Goal: Transaction & Acquisition: Purchase product/service

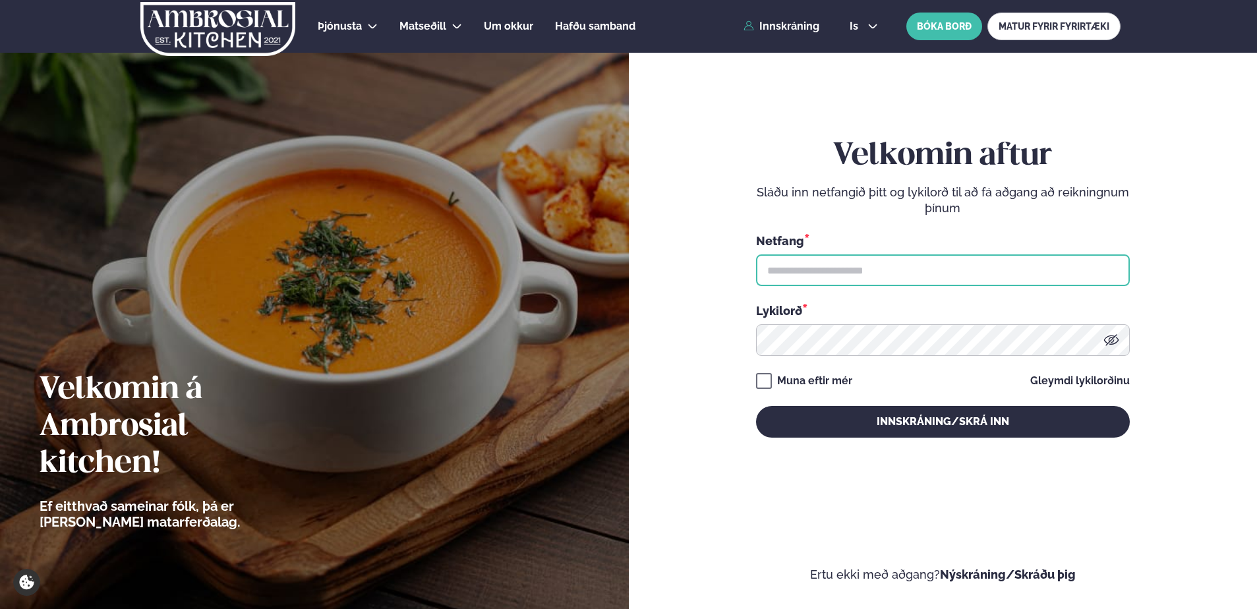
click at [785, 273] on input "text" at bounding box center [943, 270] width 374 height 32
type input "**********"
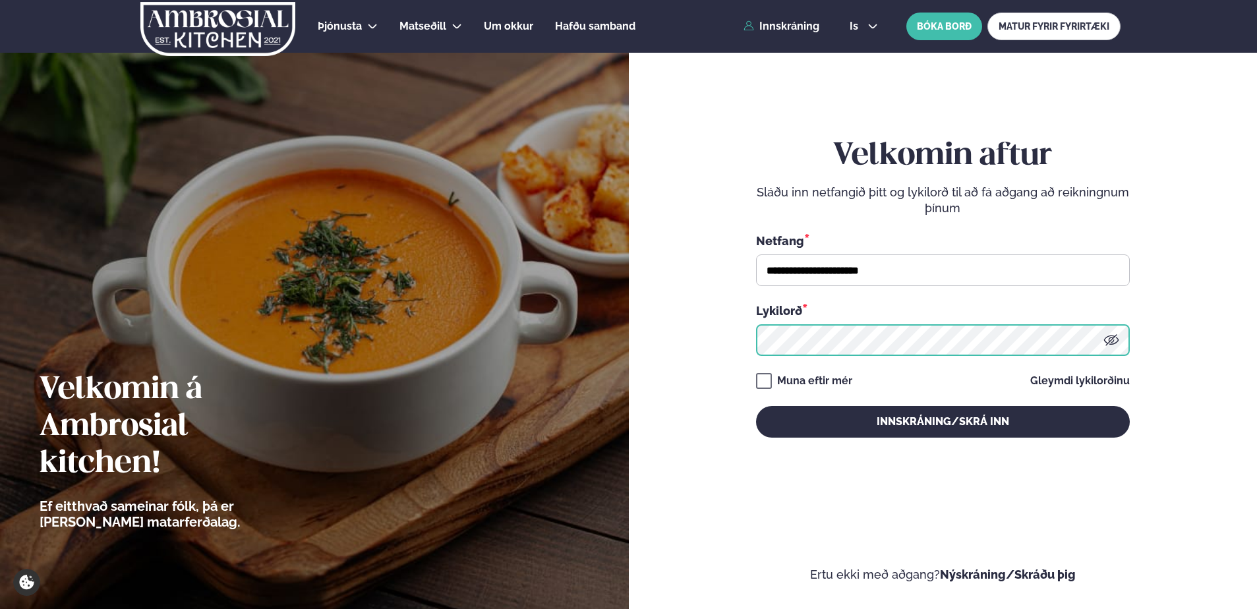
click at [756, 406] on button "Innskráning/Skrá inn" at bounding box center [943, 422] width 374 height 32
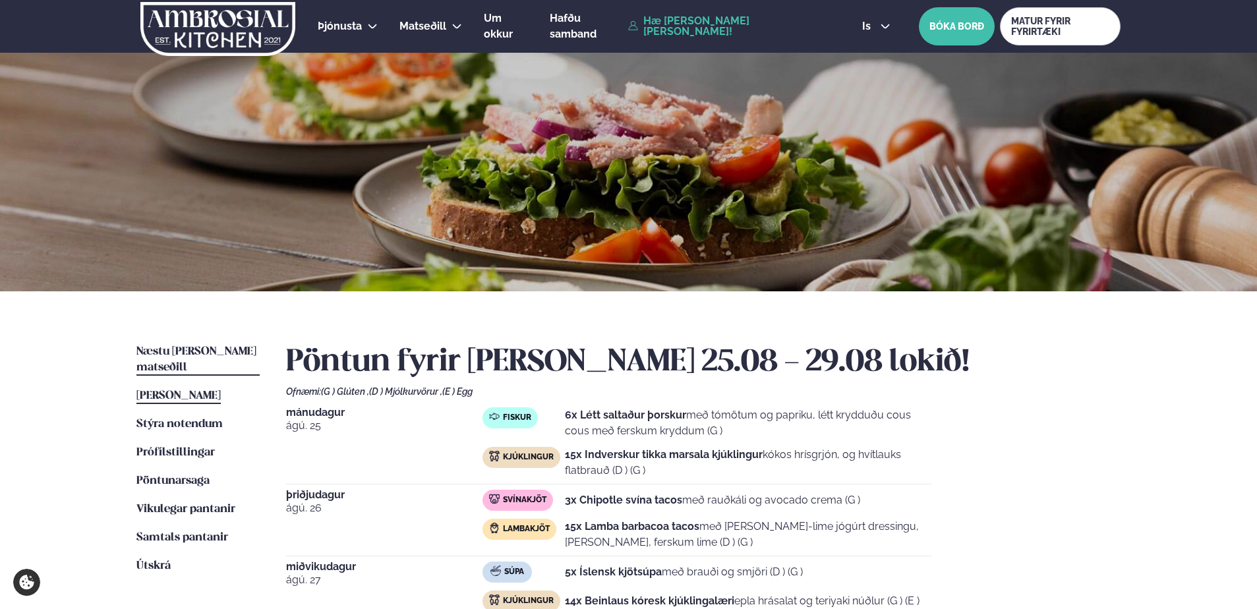
click at [190, 347] on span "Næstu [PERSON_NAME] matseðill" at bounding box center [196, 359] width 120 height 27
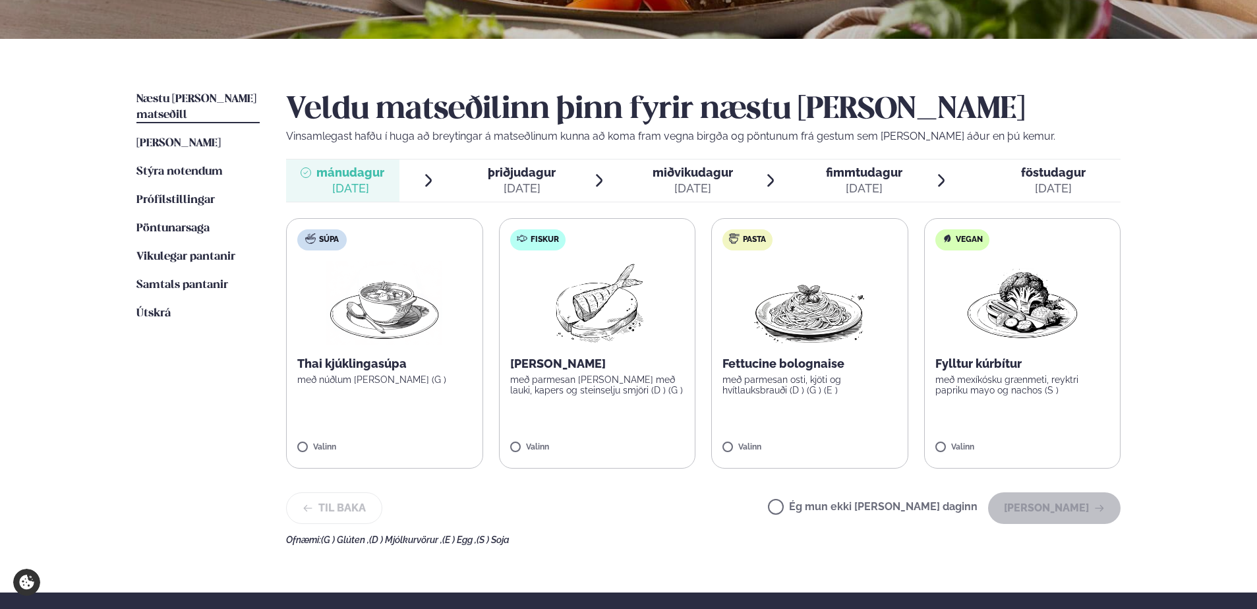
scroll to position [264, 0]
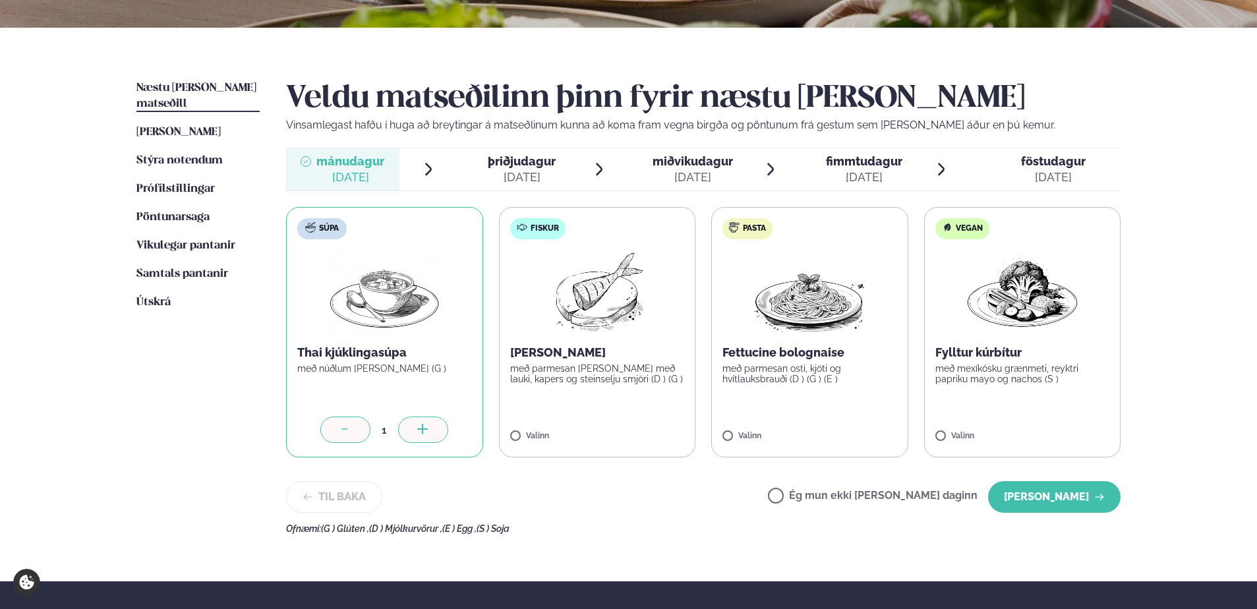
click at [420, 428] on icon at bounding box center [422, 430] width 13 height 13
click at [627, 426] on div at bounding box center [636, 429] width 50 height 26
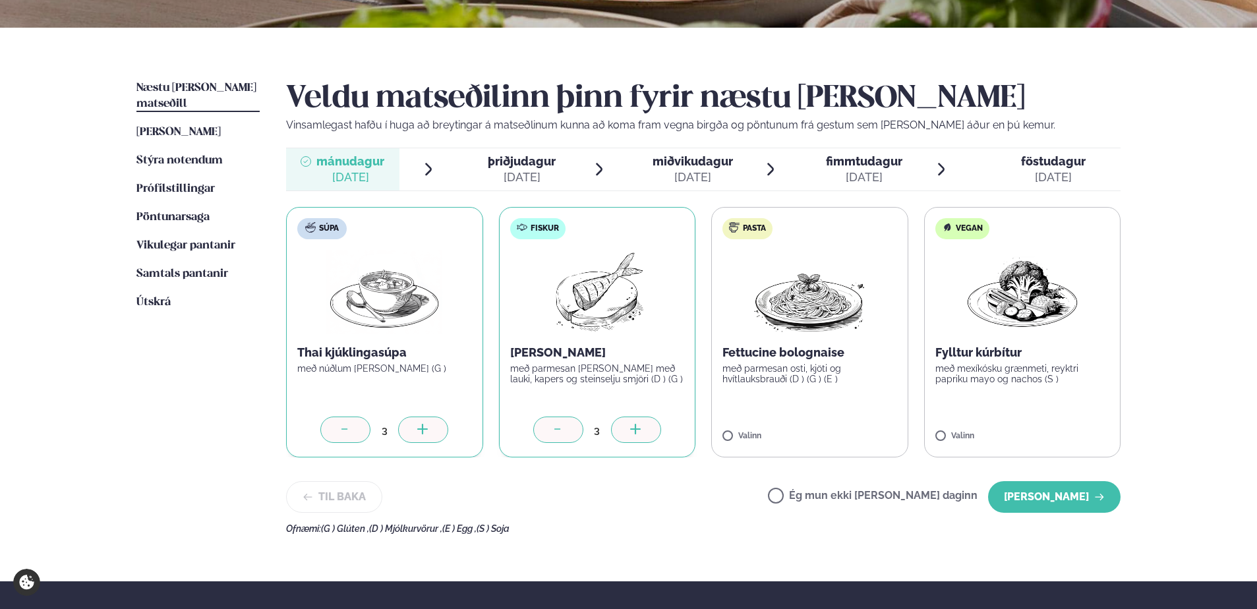
click at [627, 426] on div at bounding box center [636, 429] width 50 height 26
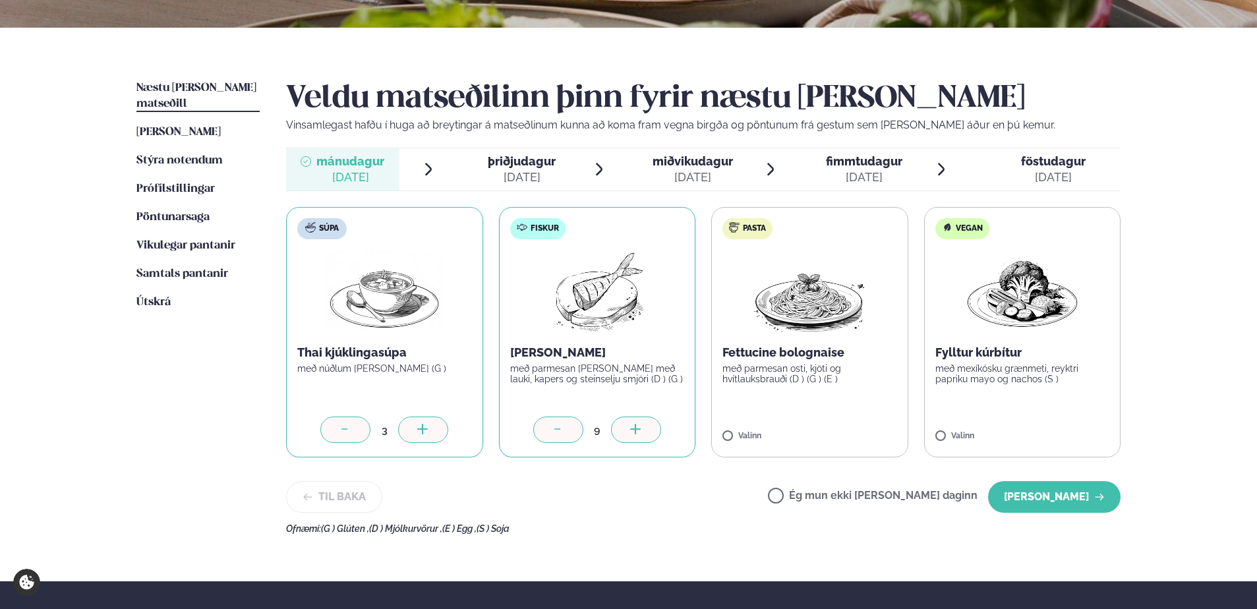
click at [627, 426] on div at bounding box center [636, 429] width 50 height 26
click at [847, 425] on icon at bounding box center [847, 430] width 13 height 13
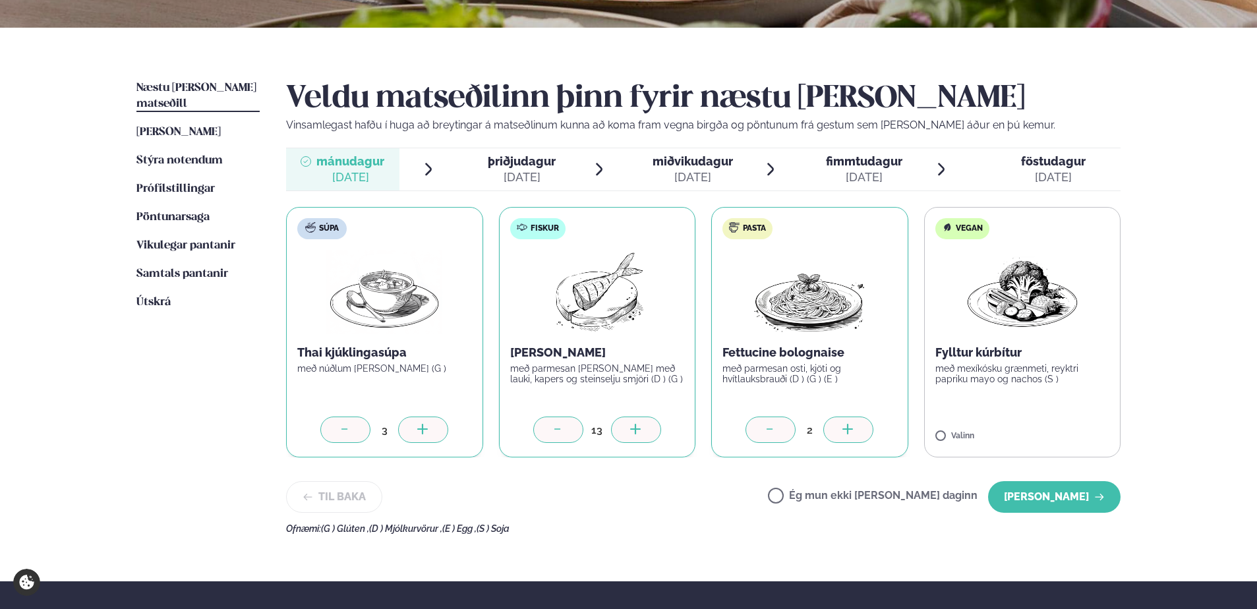
click at [847, 425] on icon at bounding box center [847, 430] width 13 height 13
click at [1069, 492] on button "[PERSON_NAME]" at bounding box center [1054, 497] width 132 height 32
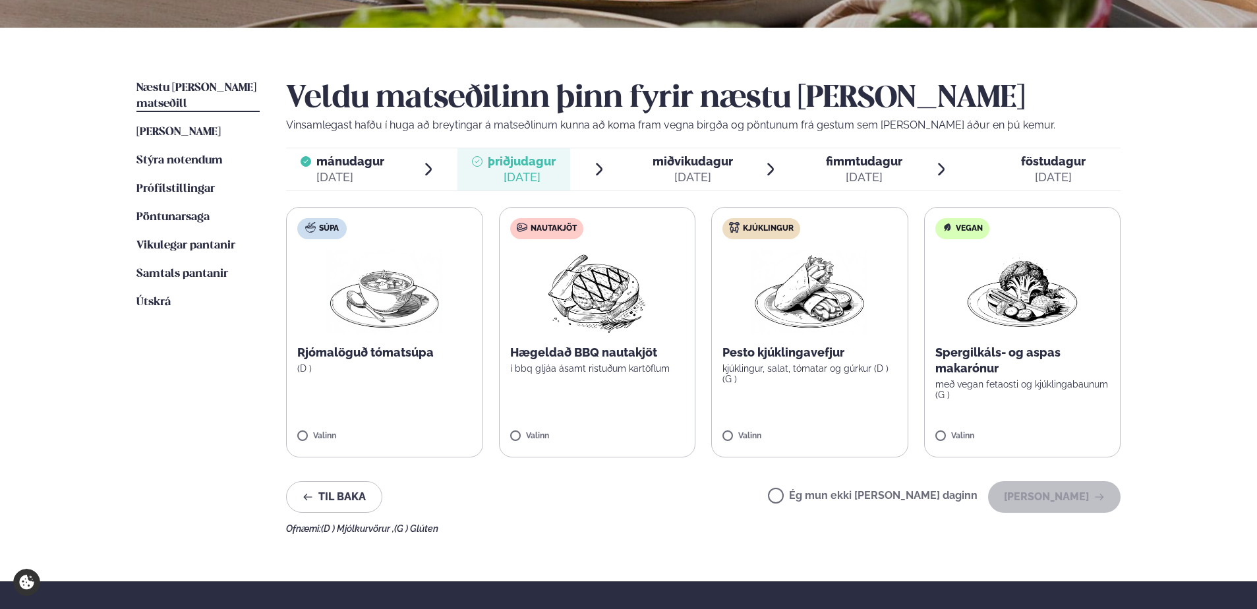
click at [326, 428] on label "Súpa Rjómalöguð tómatsúpa (D ) Valinn" at bounding box center [384, 332] width 197 height 250
click at [420, 432] on icon at bounding box center [422, 430] width 13 height 13
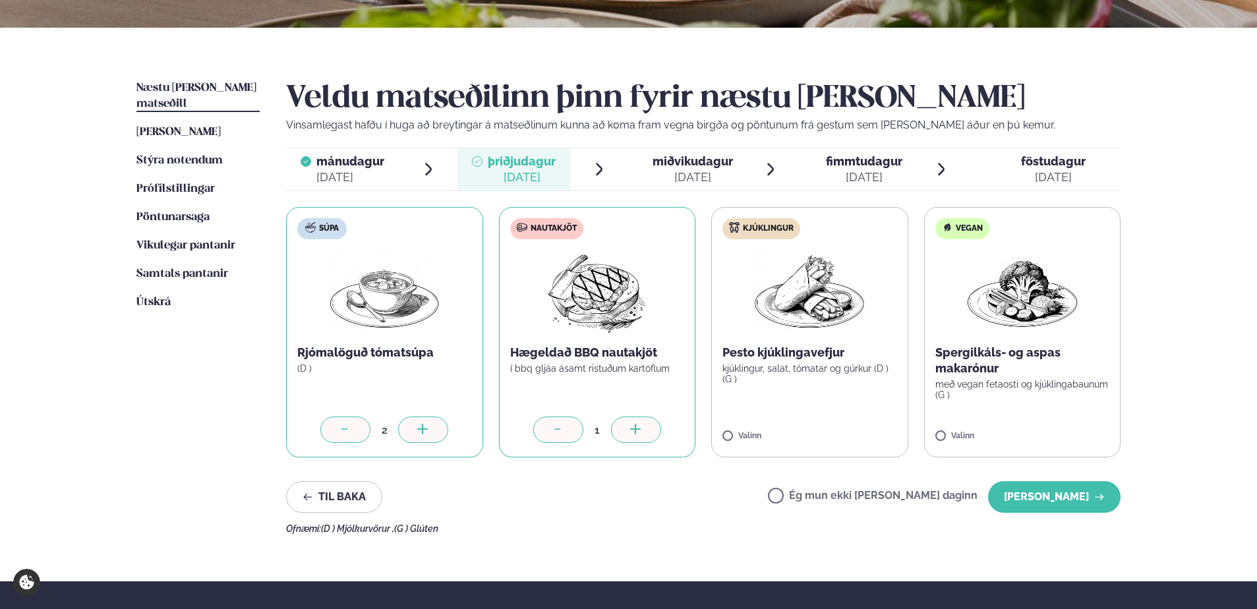
click at [635, 432] on icon at bounding box center [635, 429] width 1 height 11
click at [635, 431] on icon at bounding box center [635, 429] width 1 height 11
click at [637, 430] on icon at bounding box center [635, 430] width 13 height 13
click at [857, 430] on div at bounding box center [848, 429] width 50 height 26
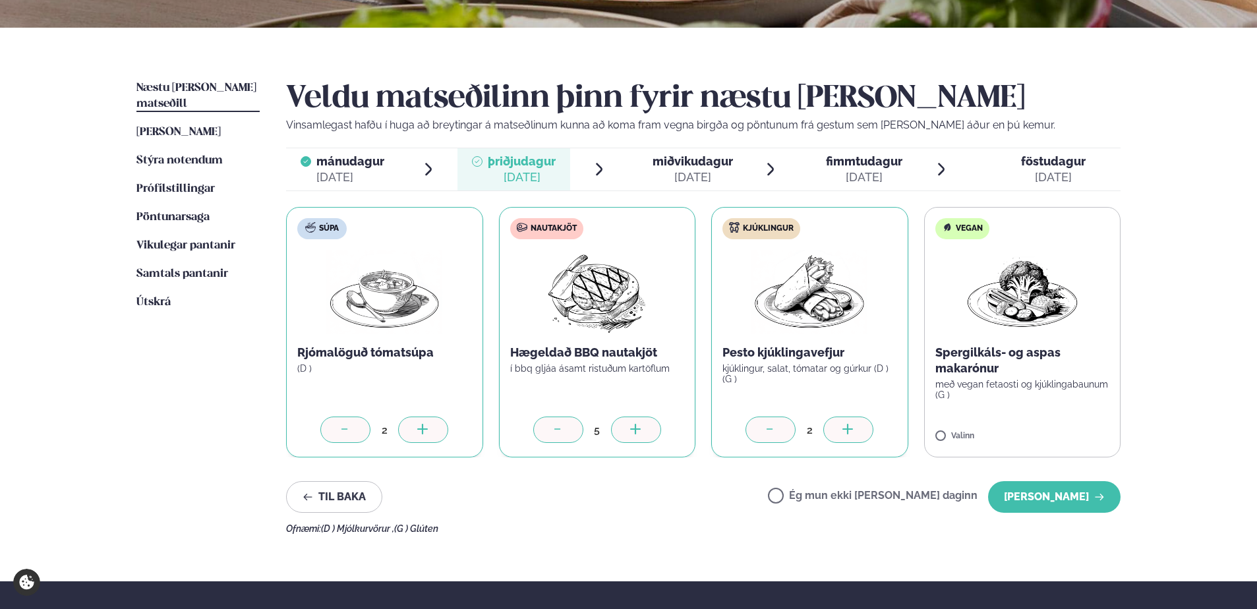
click at [857, 430] on div at bounding box center [848, 429] width 50 height 26
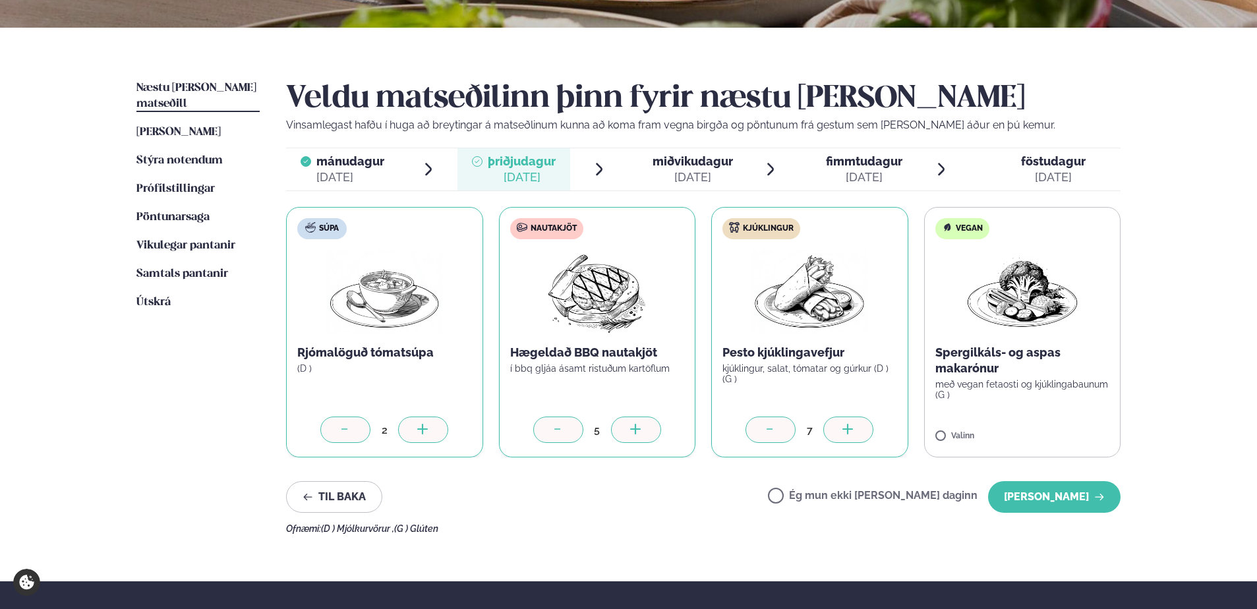
click at [857, 430] on div at bounding box center [848, 429] width 50 height 26
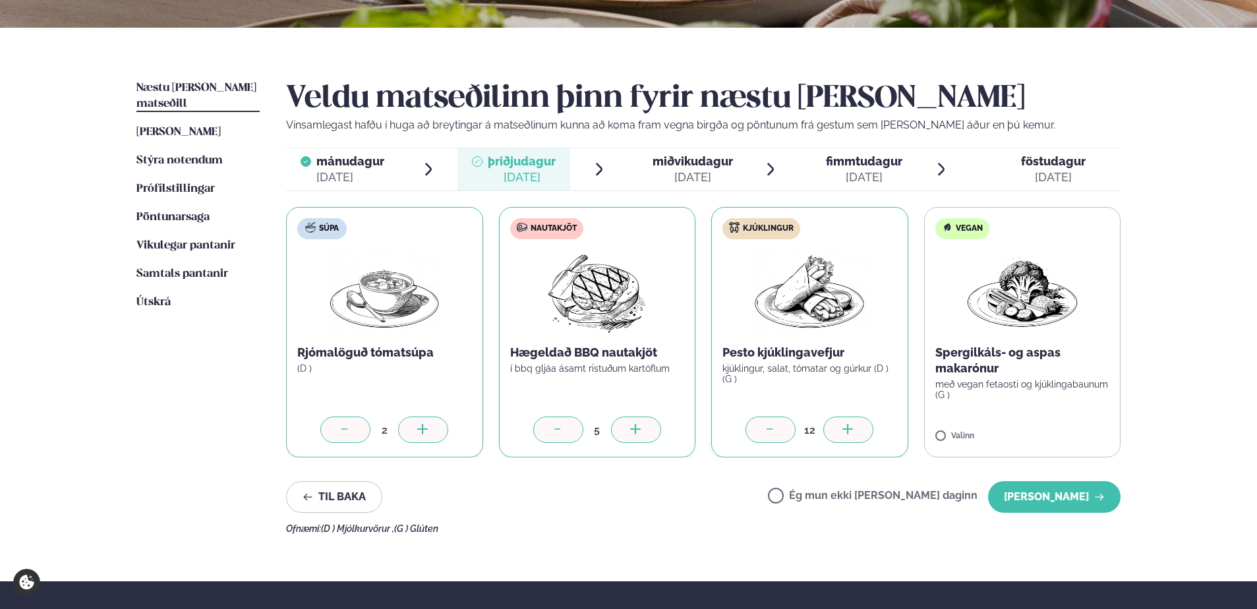
click at [766, 428] on icon at bounding box center [770, 430] width 13 height 13
click at [1058, 490] on button "[PERSON_NAME]" at bounding box center [1054, 497] width 132 height 32
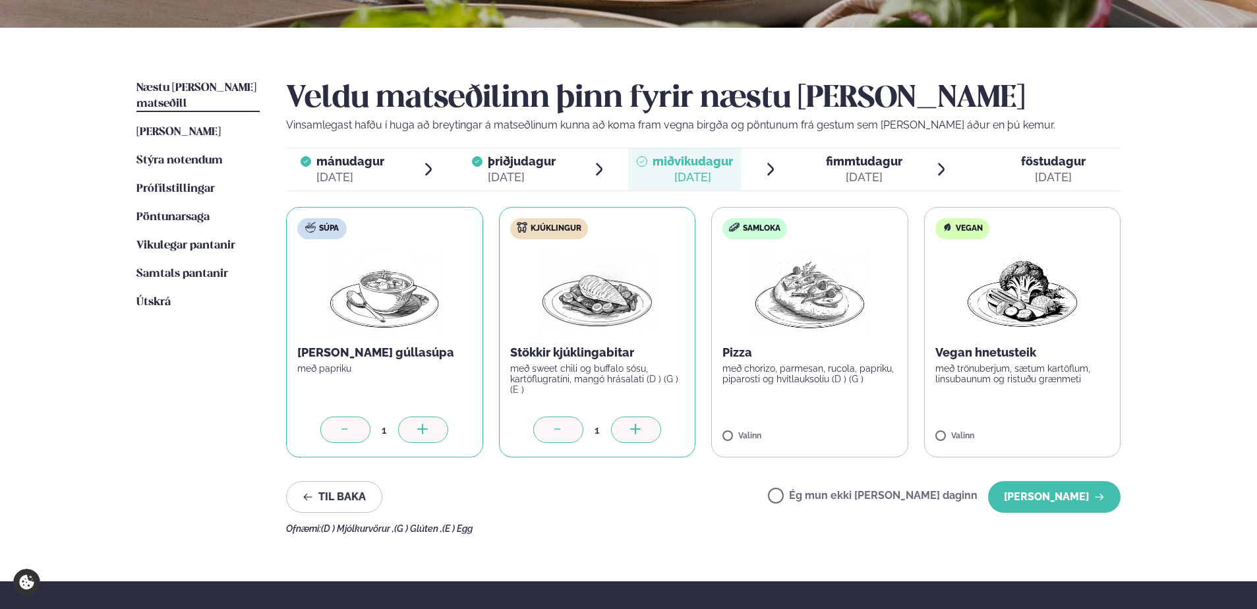
click at [635, 428] on icon at bounding box center [635, 430] width 13 height 13
click at [635, 428] on icon at bounding box center [635, 429] width 1 height 11
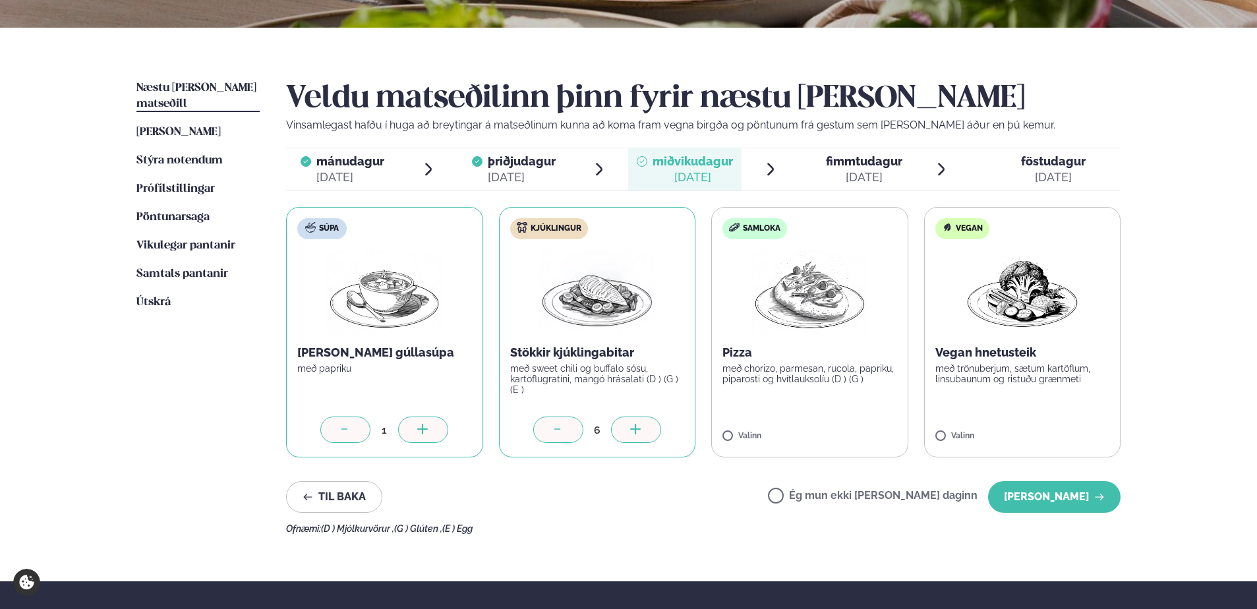
click at [635, 428] on icon at bounding box center [635, 429] width 1 height 11
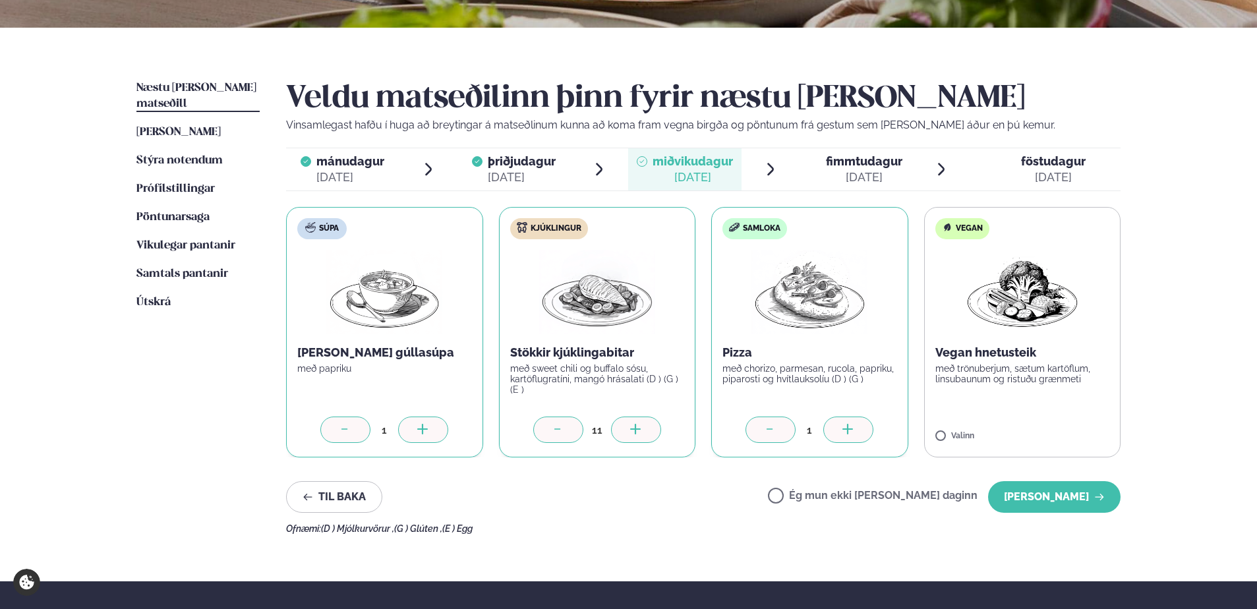
click at [849, 428] on icon at bounding box center [847, 430] width 13 height 13
click at [848, 428] on icon at bounding box center [847, 429] width 1 height 11
click at [1048, 496] on button "[PERSON_NAME]" at bounding box center [1054, 497] width 132 height 32
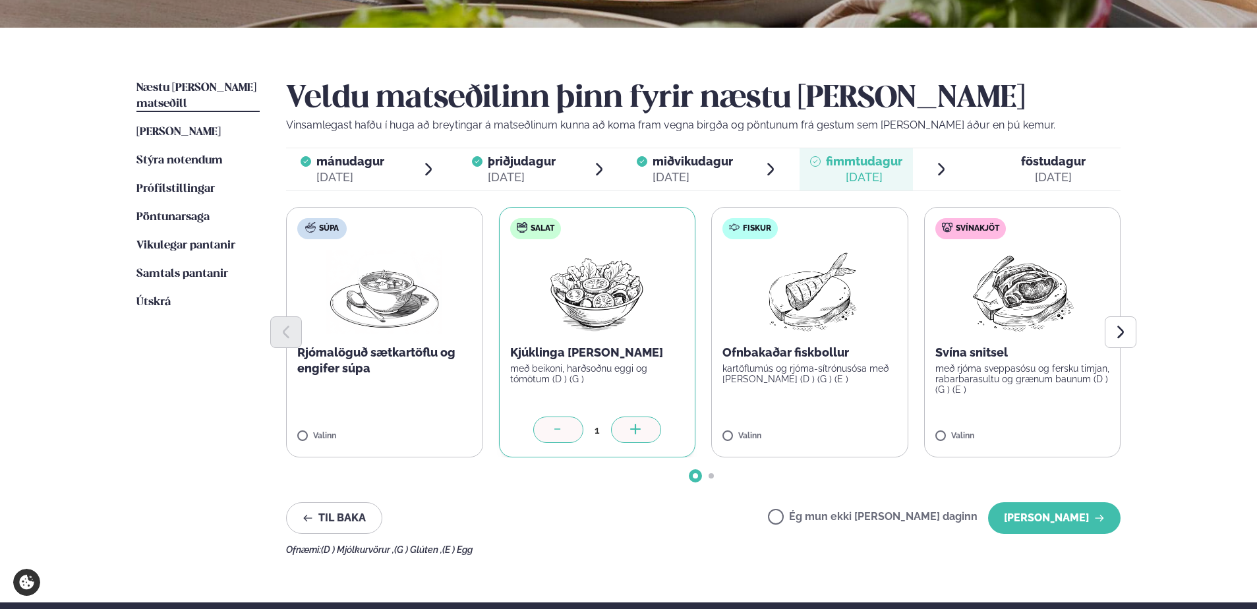
click at [630, 430] on icon at bounding box center [635, 430] width 13 height 13
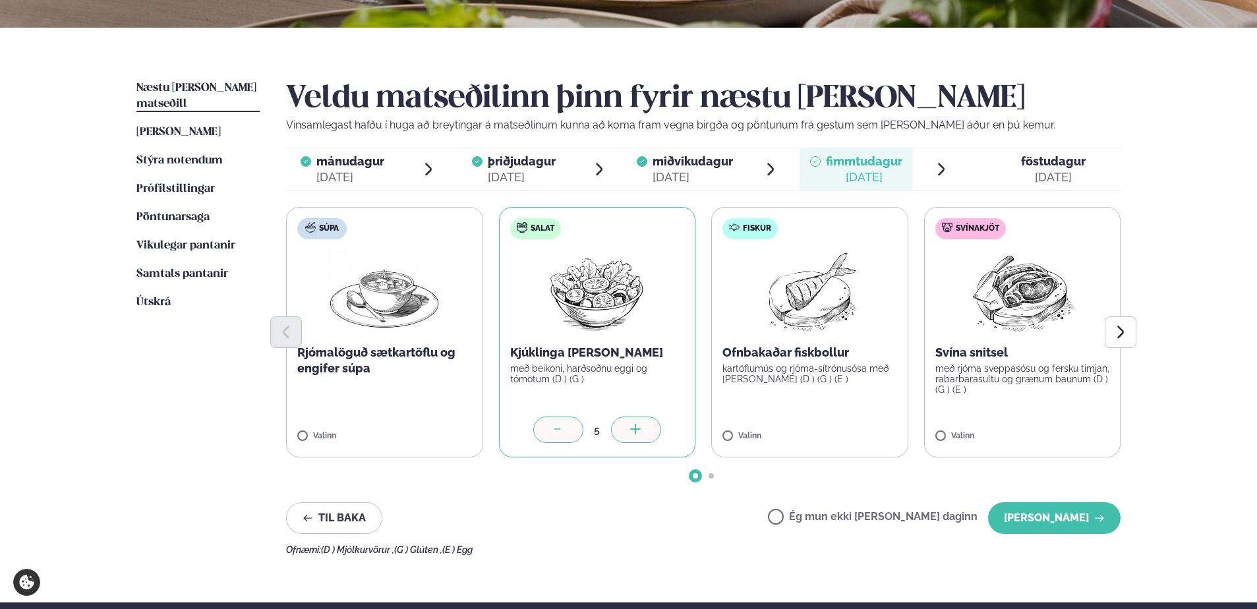
click at [630, 430] on icon at bounding box center [635, 430] width 13 height 13
click at [844, 430] on icon at bounding box center [847, 428] width 11 height 1
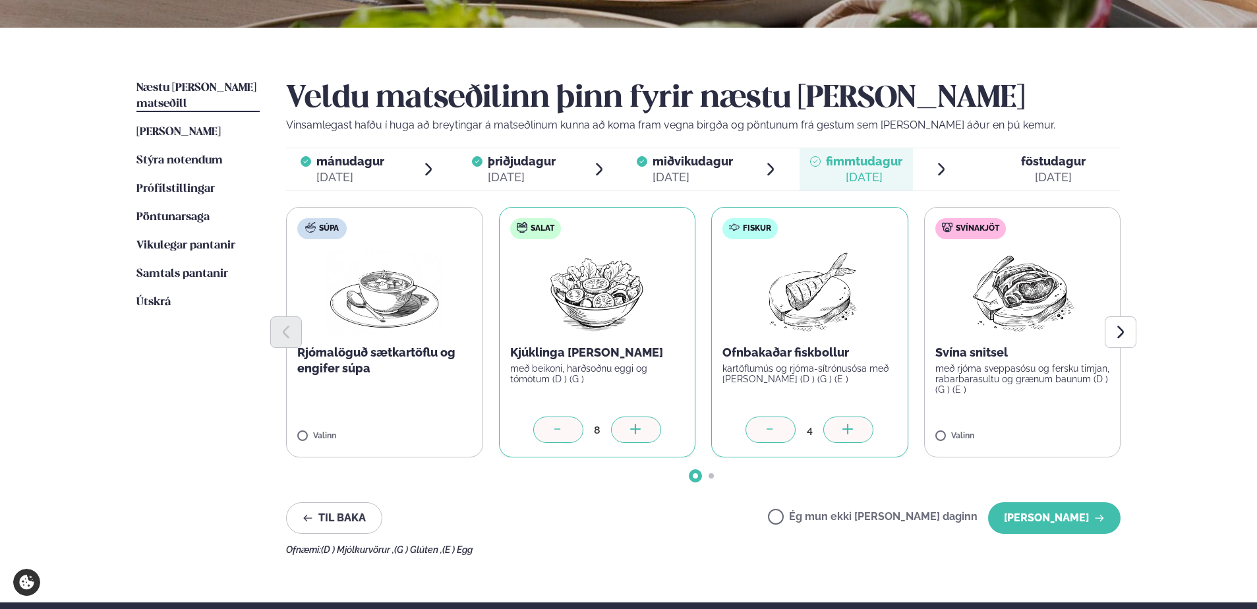
click at [844, 430] on icon at bounding box center [847, 428] width 11 height 1
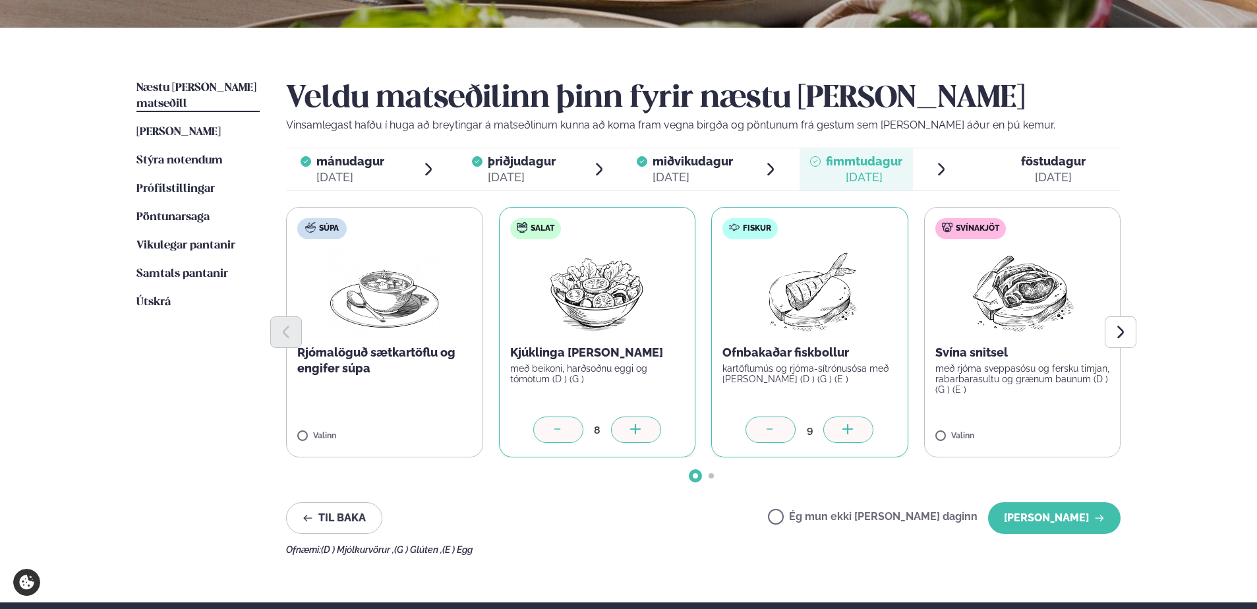
click at [844, 430] on icon at bounding box center [847, 428] width 11 height 1
click at [1060, 426] on icon at bounding box center [1060, 429] width 1 height 11
click at [1058, 513] on button "[PERSON_NAME]" at bounding box center [1054, 518] width 132 height 32
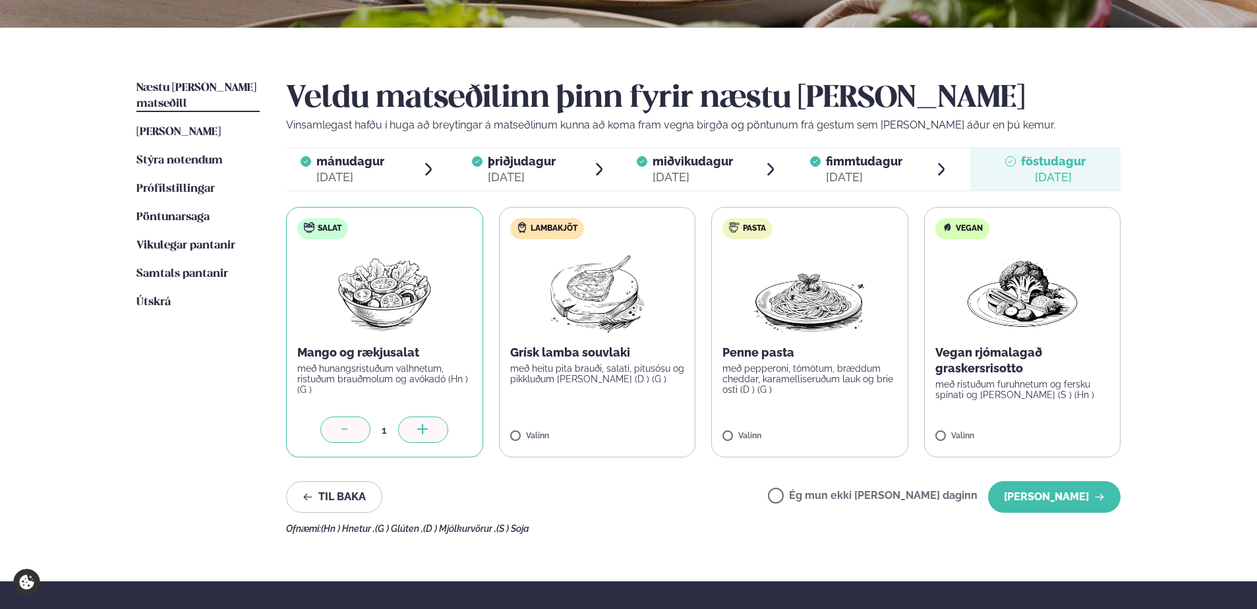
click at [418, 429] on icon at bounding box center [422, 428] width 11 height 1
click at [642, 426] on div at bounding box center [636, 429] width 50 height 26
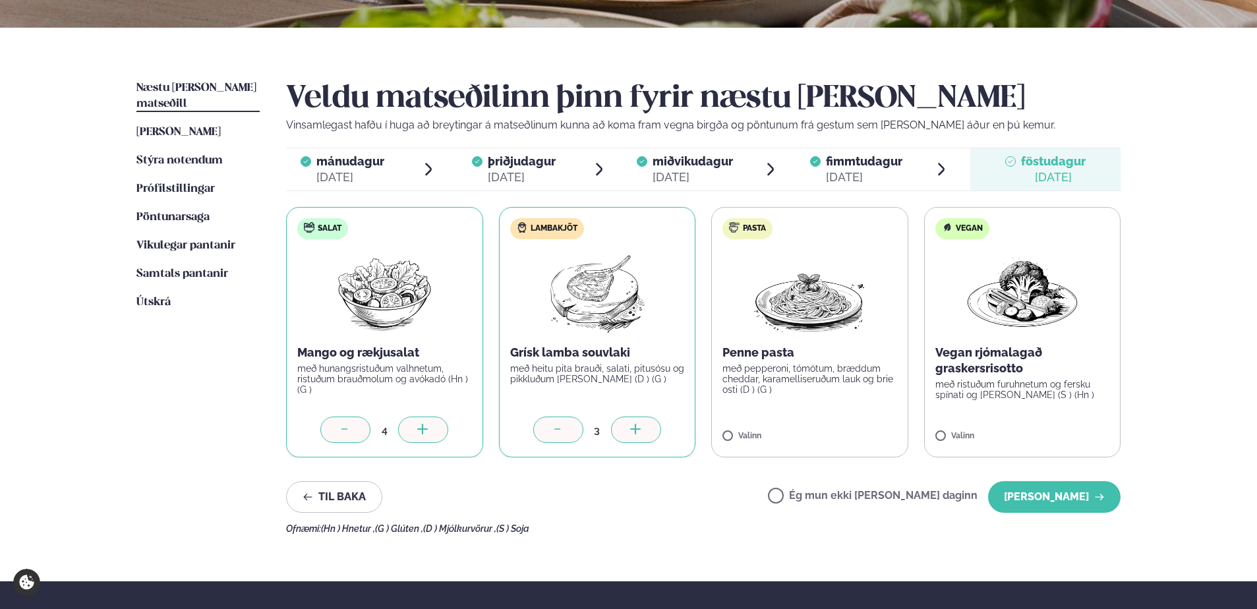
click at [642, 426] on div at bounding box center [636, 429] width 50 height 26
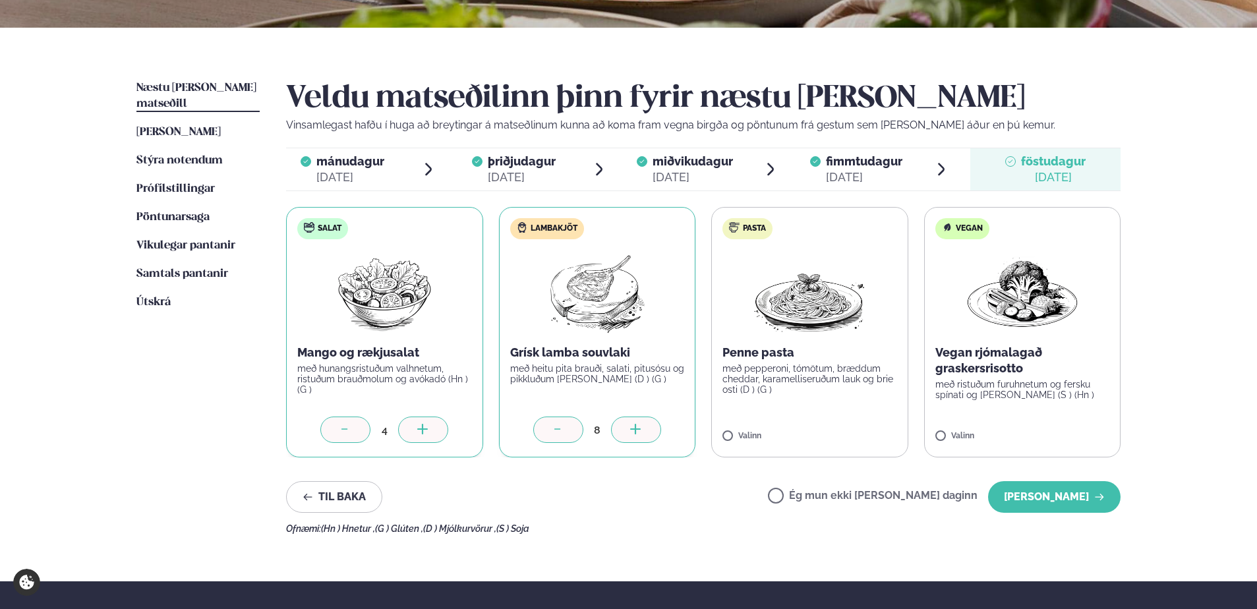
click at [642, 426] on div at bounding box center [636, 429] width 50 height 26
click at [731, 431] on label "Pasta Penne pasta með pepperoni, tómötum, bræddum cheddar, karamelliseruðum lau…" at bounding box center [809, 332] width 197 height 250
click at [855, 425] on icon at bounding box center [847, 430] width 13 height 13
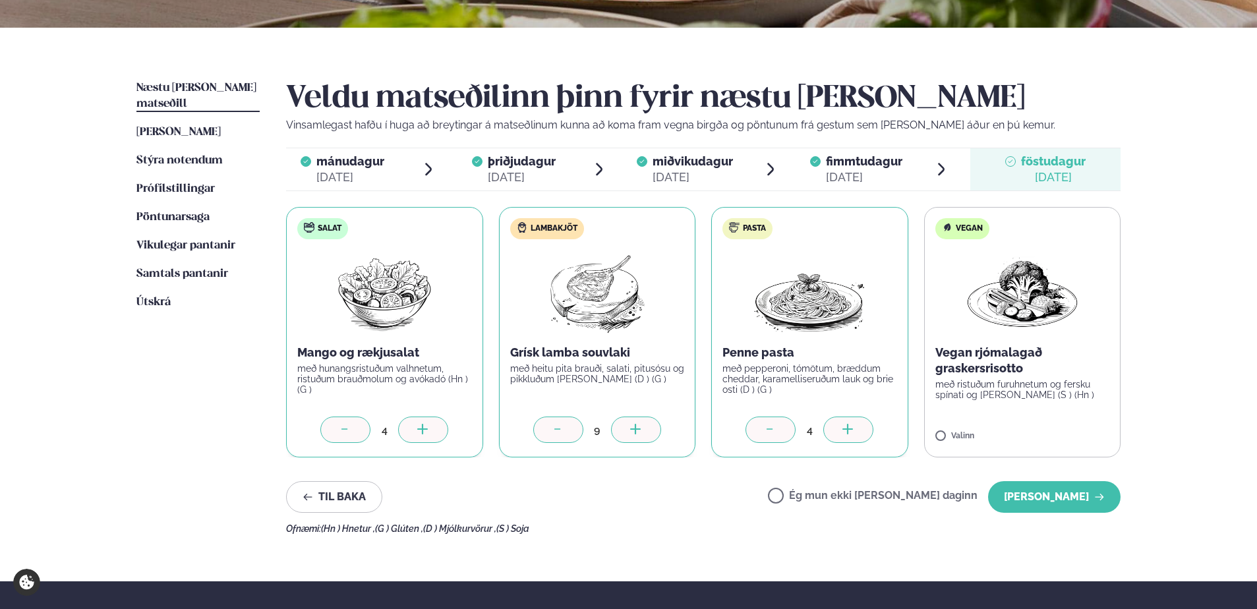
click at [855, 425] on icon at bounding box center [847, 430] width 13 height 13
click at [1062, 493] on button "[PERSON_NAME]" at bounding box center [1054, 497] width 132 height 32
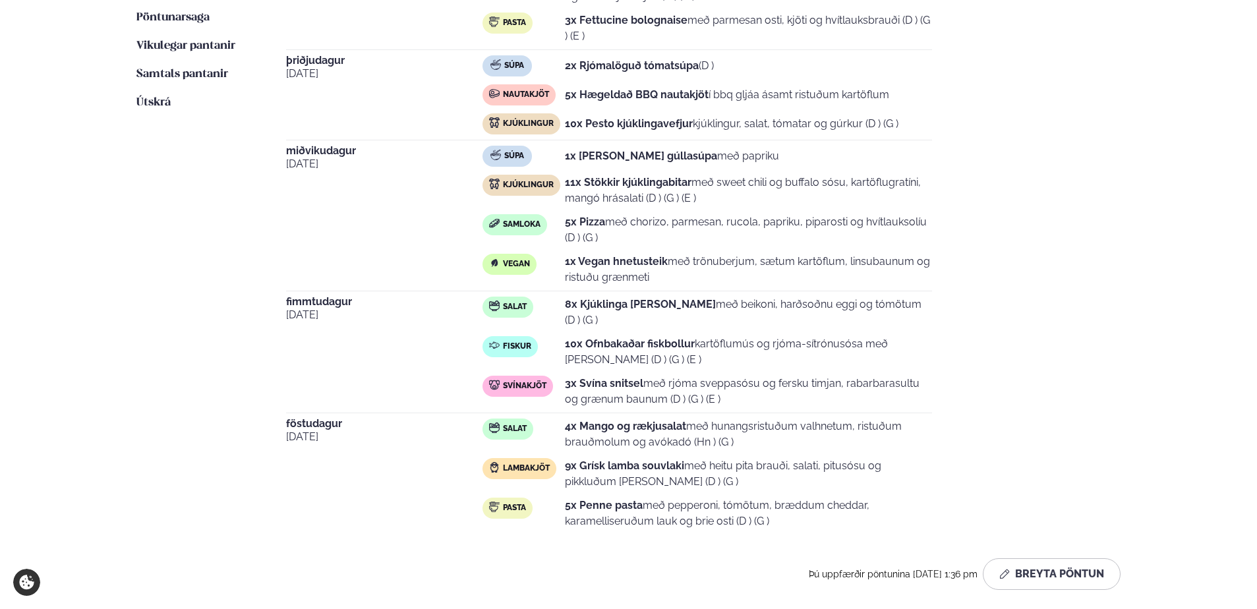
scroll to position [527, 0]
